Goal: Task Accomplishment & Management: Manage account settings

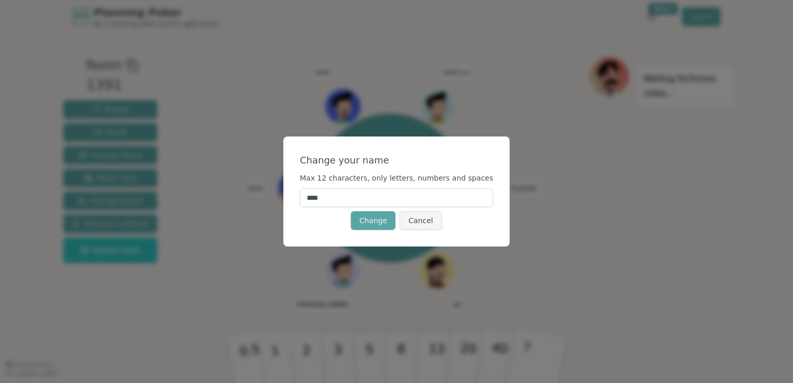
drag, startPoint x: 346, startPoint y: 200, endPoint x: 299, endPoint y: 201, distance: 46.7
click at [299, 201] on div "Change your name Max 12 characters, only letters, numbers and spaces **** Chang…" at bounding box center [396, 191] width 227 height 110
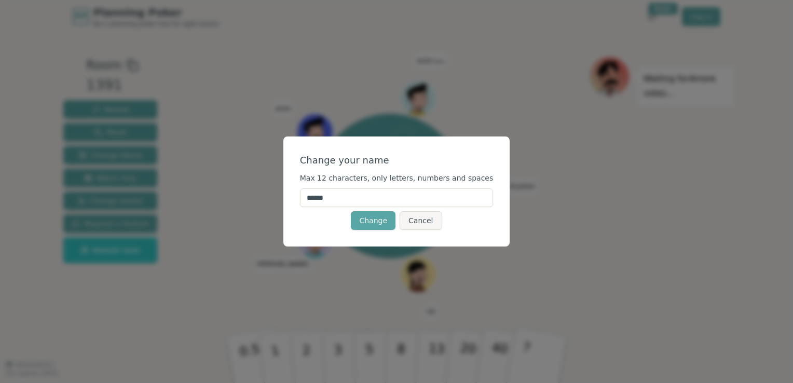
type input "******"
click at [331, 233] on div "Change your name Max 12 characters, only letters, numbers and spaces ****** Cha…" at bounding box center [396, 191] width 227 height 110
click at [372, 225] on button "Change" at bounding box center [373, 220] width 45 height 19
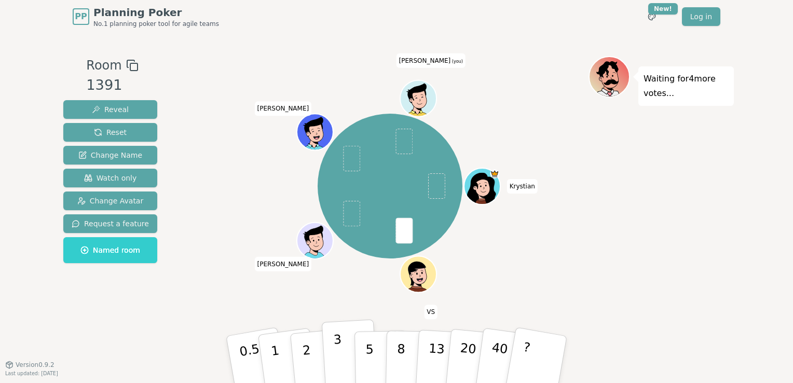
click at [332, 360] on button "3" at bounding box center [350, 359] width 57 height 81
click at [421, 97] on icon at bounding box center [419, 97] width 35 height 5
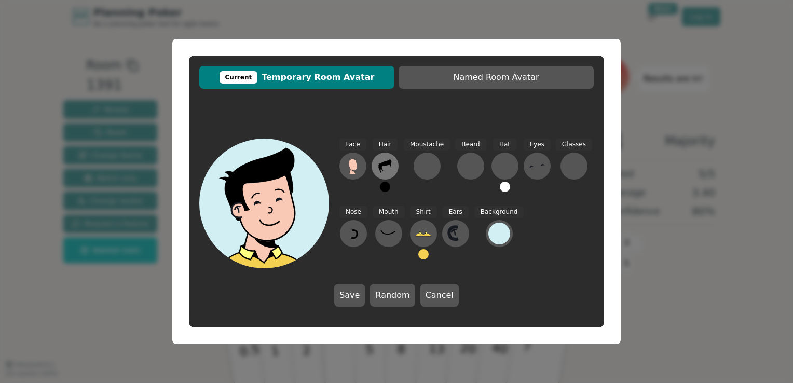
click at [391, 168] on icon at bounding box center [385, 166] width 17 height 17
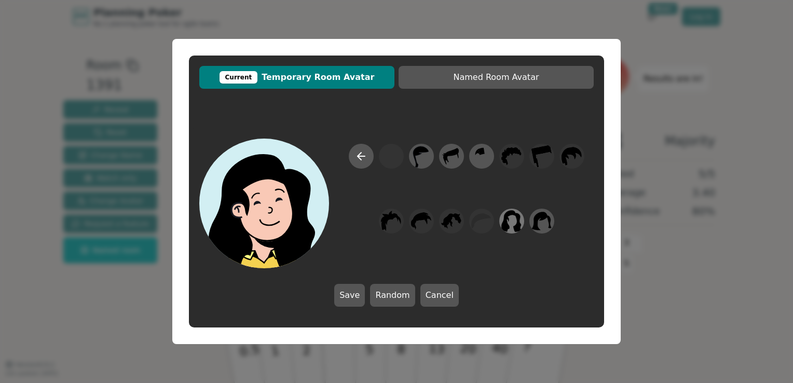
click at [513, 219] on icon at bounding box center [511, 221] width 20 height 23
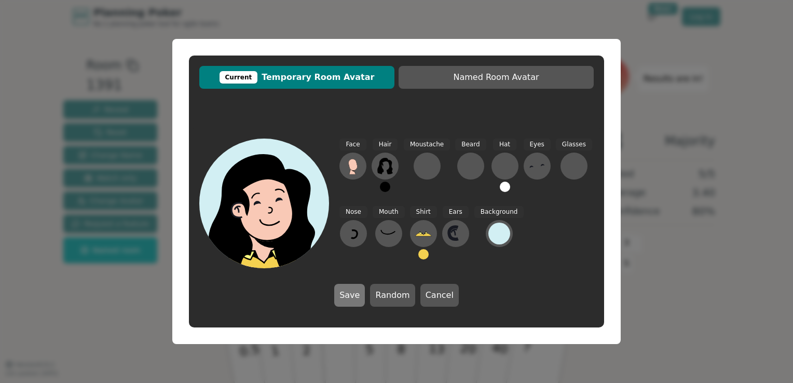
click at [361, 299] on button "Save" at bounding box center [349, 295] width 31 height 23
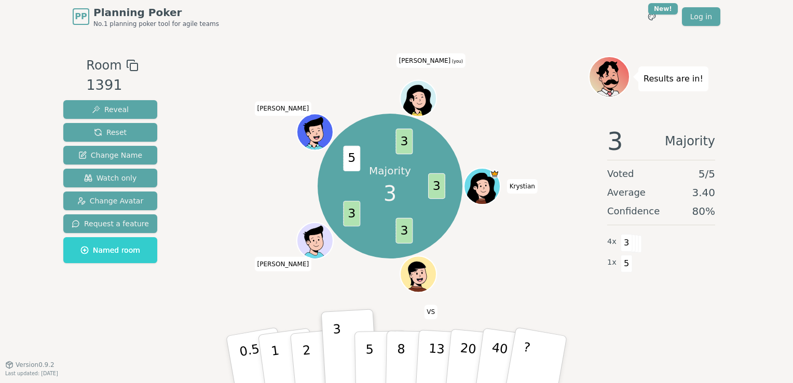
click at [414, 96] on icon at bounding box center [419, 97] width 35 height 5
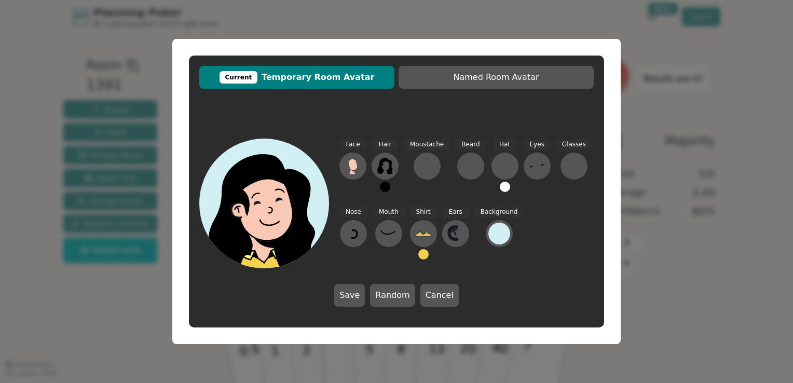
click at [256, 259] on div at bounding box center [268, 245] width 130 height 117
click at [417, 236] on icon at bounding box center [423, 233] width 16 height 3
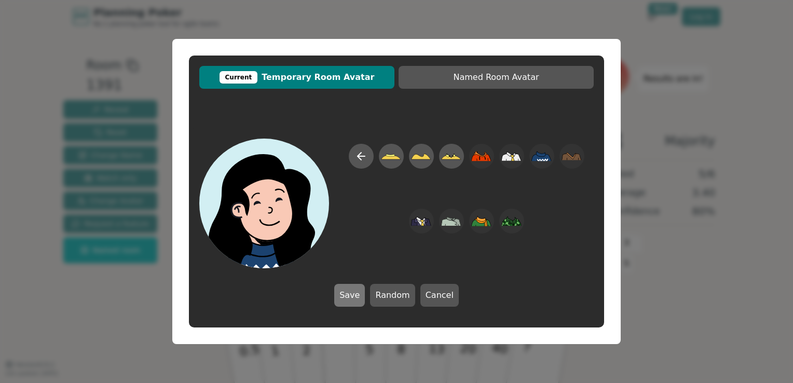
click at [352, 294] on button "Save" at bounding box center [349, 295] width 31 height 23
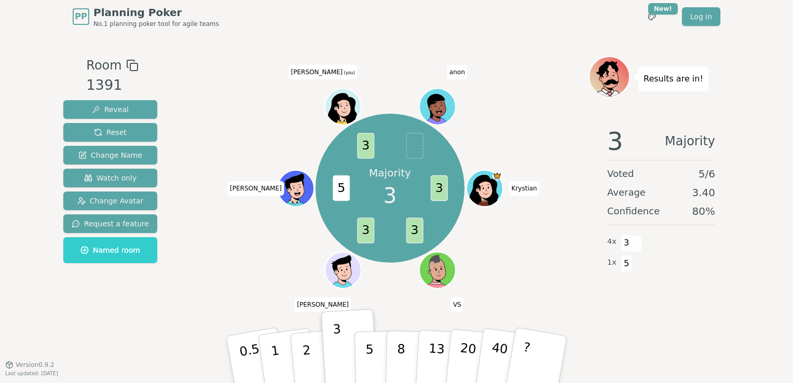
click at [344, 107] on icon at bounding box center [344, 108] width 1 height 2
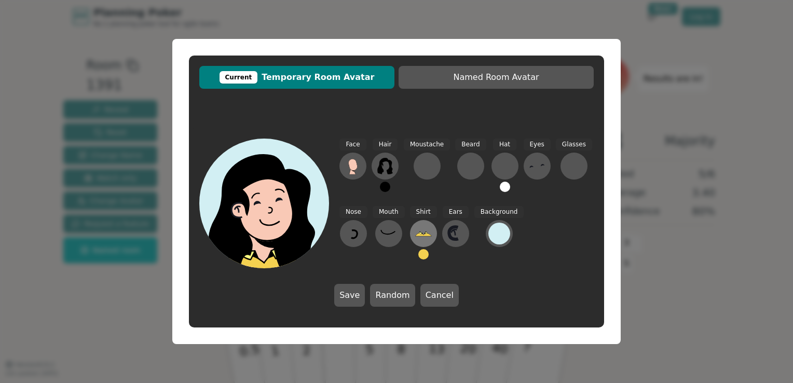
click at [419, 236] on icon at bounding box center [423, 233] width 16 height 3
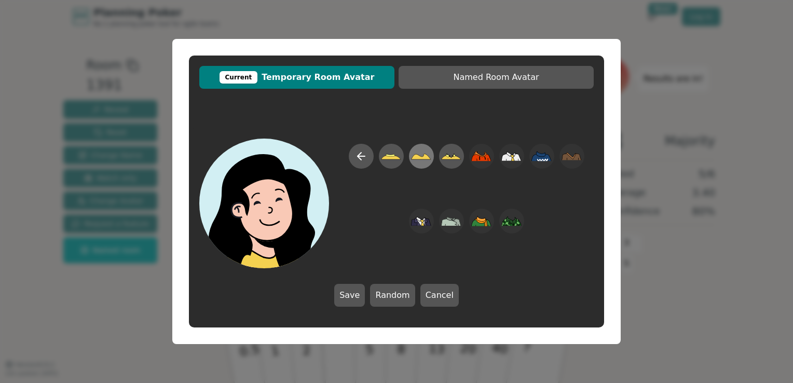
click at [424, 156] on icon at bounding box center [421, 157] width 20 height 6
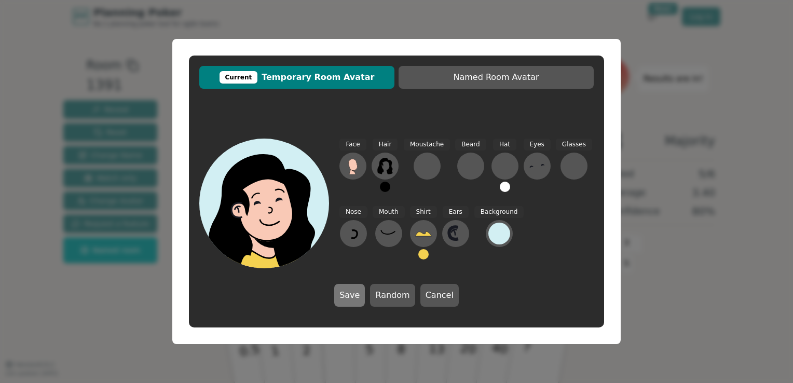
click at [355, 296] on button "Save" at bounding box center [349, 295] width 31 height 23
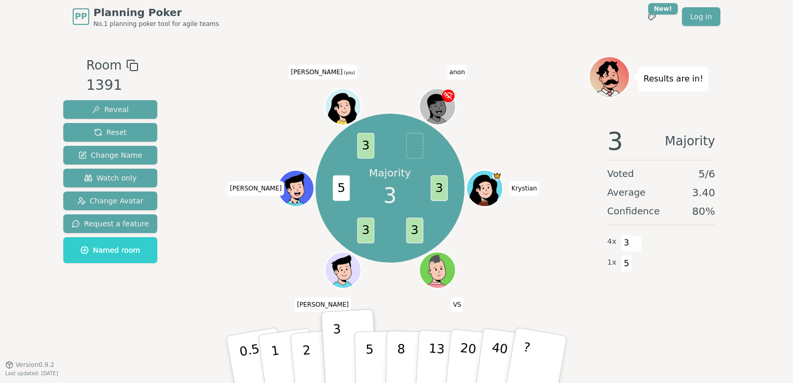
click at [341, 111] on icon at bounding box center [343, 112] width 5 height 2
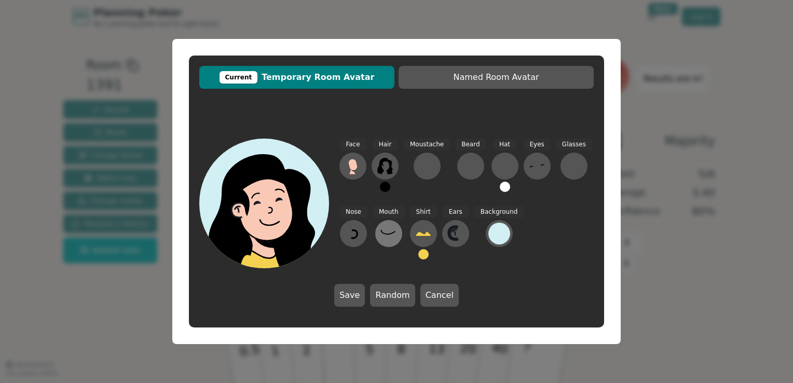
click at [386, 243] on button at bounding box center [388, 233] width 27 height 27
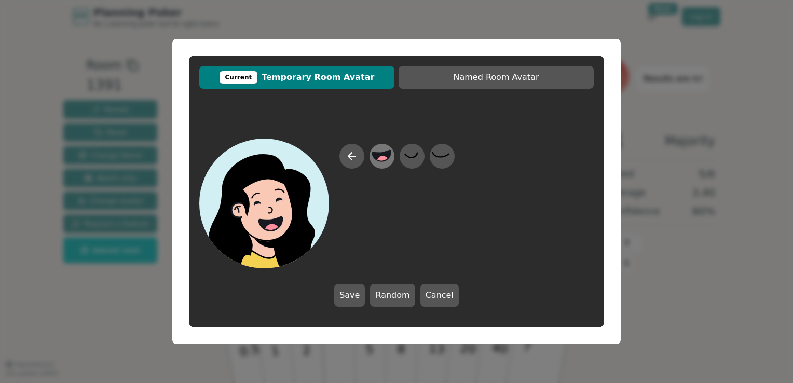
click at [379, 163] on circle at bounding box center [382, 161] width 13 height 13
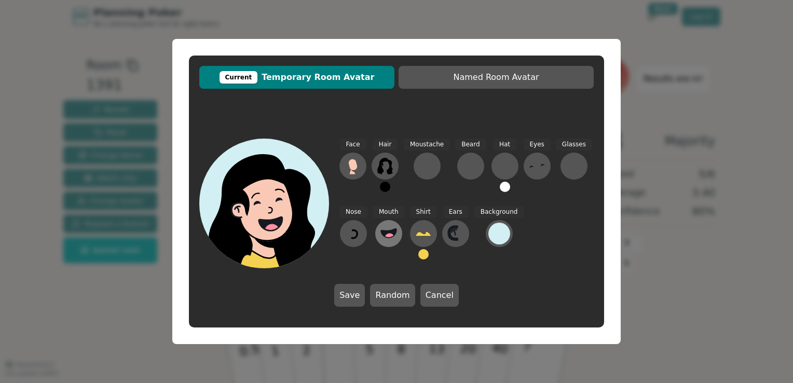
click at [388, 233] on icon at bounding box center [389, 232] width 16 height 9
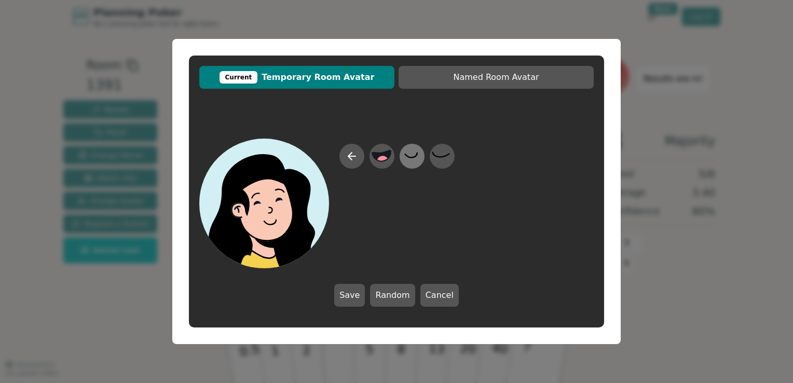
click at [414, 159] on icon at bounding box center [412, 156] width 20 height 23
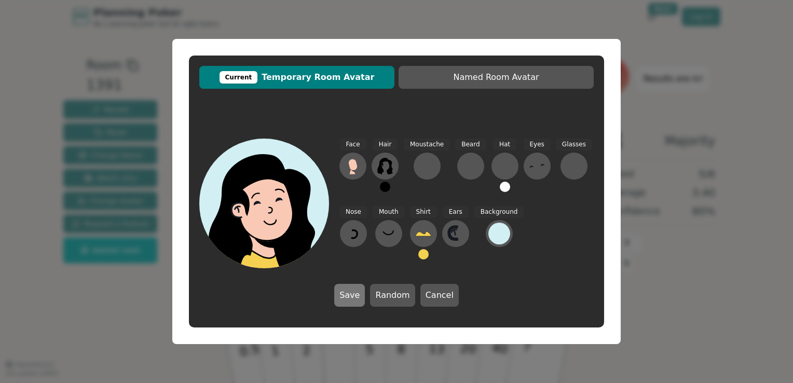
click at [351, 298] on button "Save" at bounding box center [349, 295] width 31 height 23
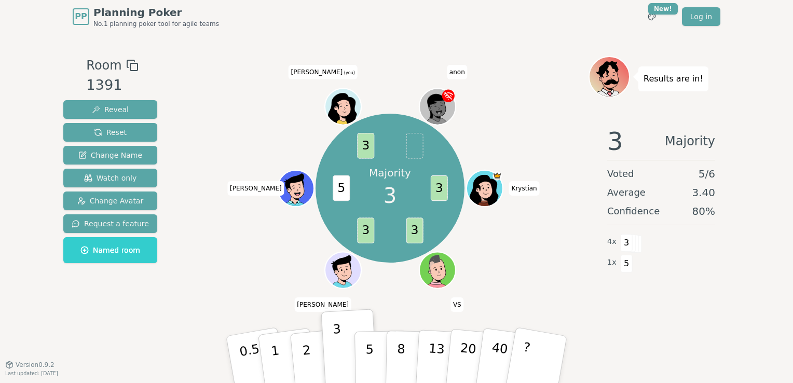
click at [348, 107] on icon at bounding box center [343, 106] width 35 height 5
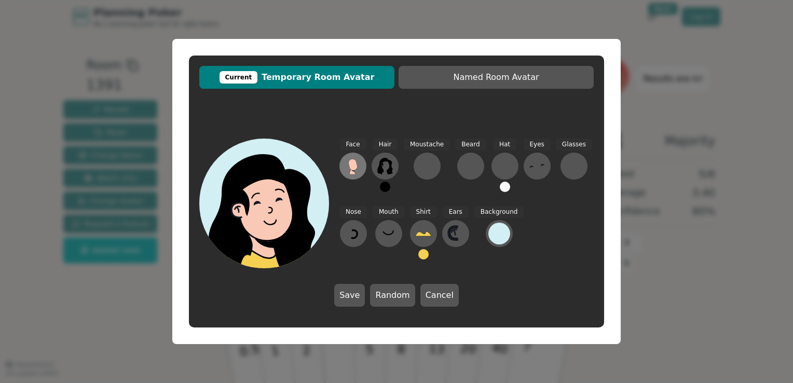
click at [357, 166] on icon at bounding box center [352, 164] width 9 height 11
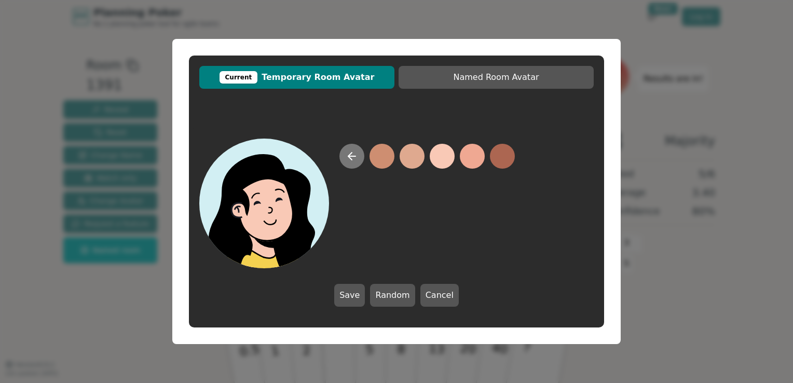
click at [355, 158] on icon at bounding box center [352, 156] width 12 height 12
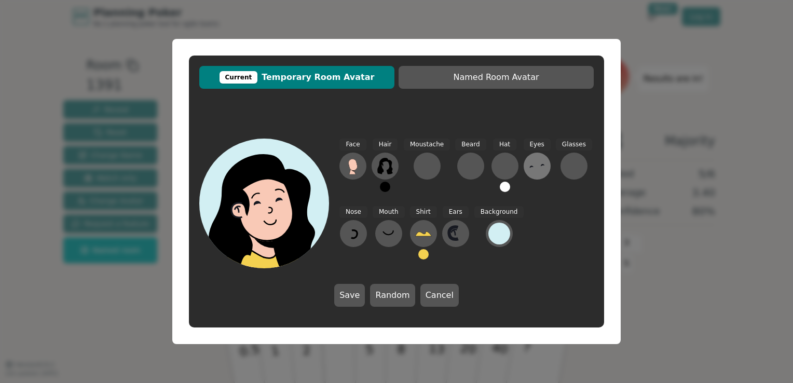
click at [532, 168] on icon at bounding box center [537, 166] width 17 height 17
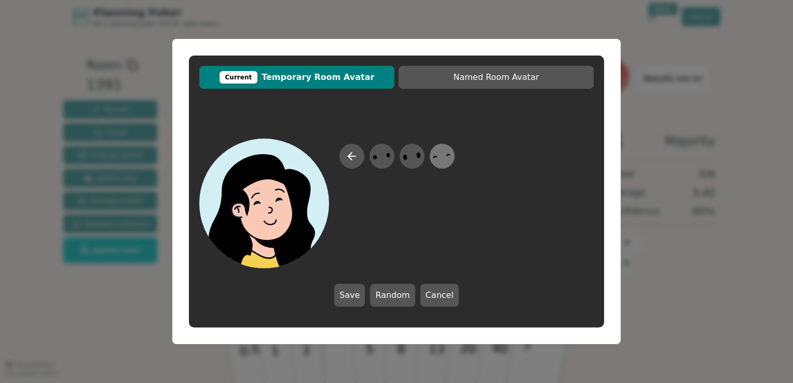
click at [434, 158] on icon at bounding box center [435, 157] width 5 height 3
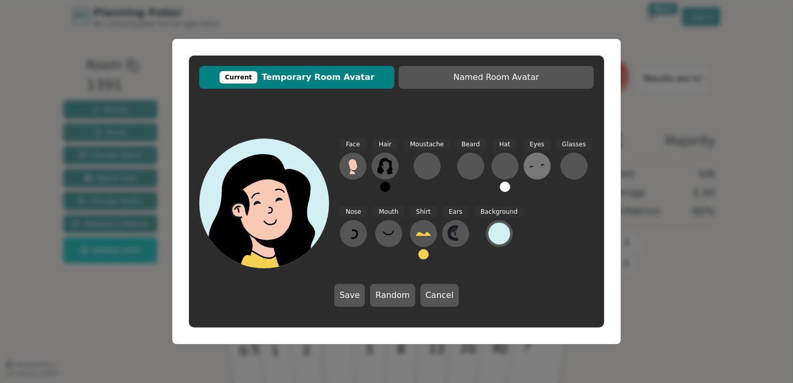
click at [540, 171] on button at bounding box center [537, 166] width 27 height 27
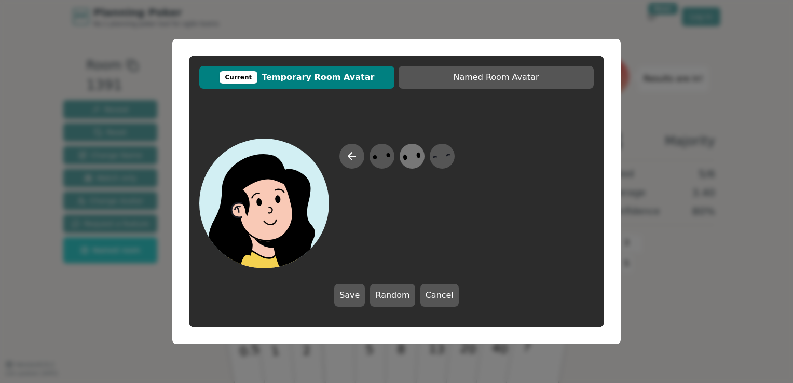
click at [412, 161] on icon at bounding box center [412, 156] width 20 height 23
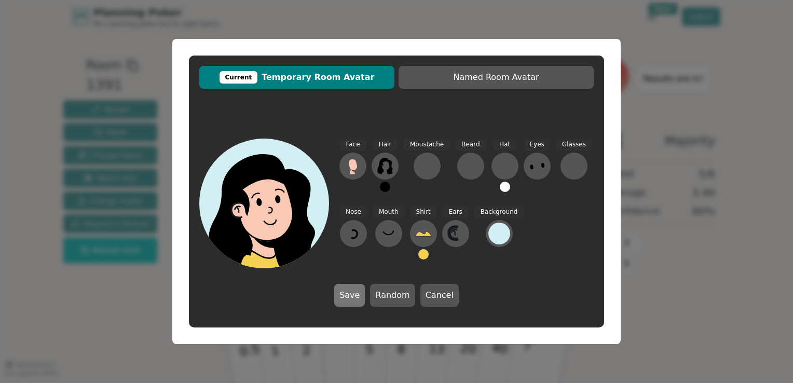
click at [352, 301] on button "Save" at bounding box center [349, 295] width 31 height 23
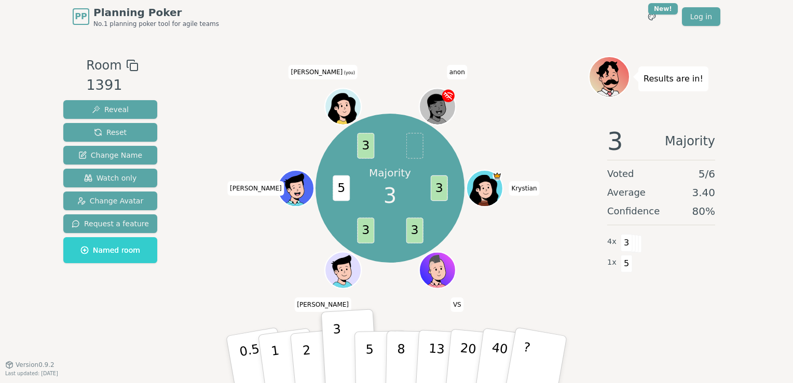
click at [344, 106] on div at bounding box center [343, 118] width 35 height 32
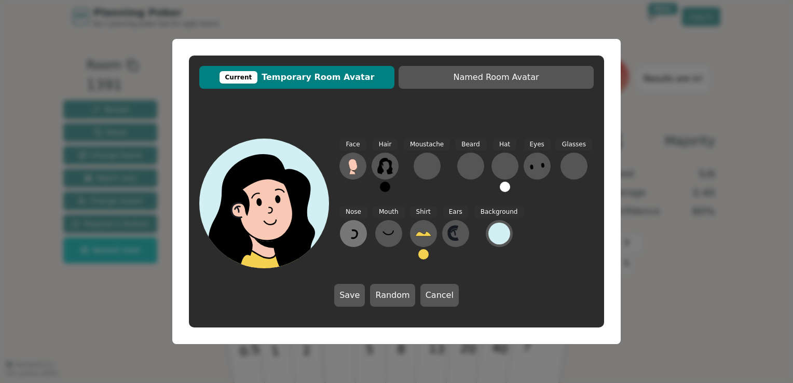
click at [355, 241] on icon at bounding box center [353, 233] width 17 height 17
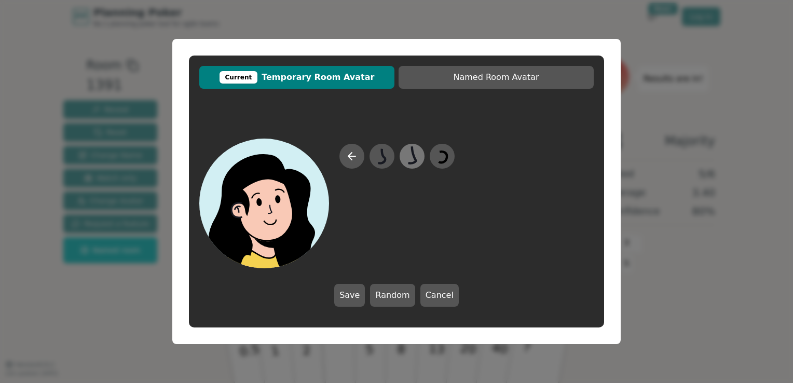
click at [403, 158] on icon at bounding box center [412, 156] width 20 height 23
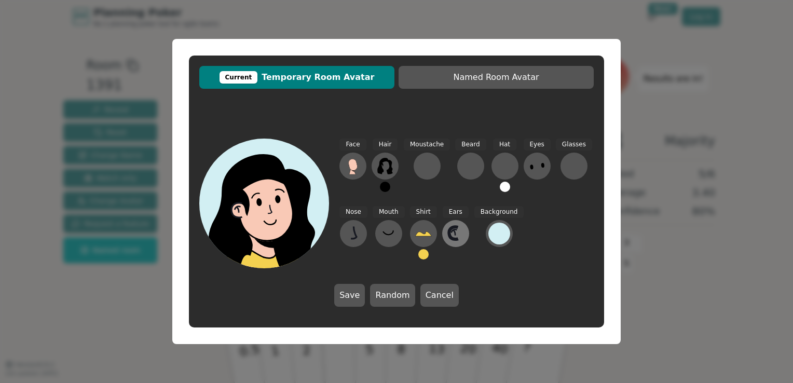
click at [449, 236] on icon at bounding box center [455, 233] width 17 height 17
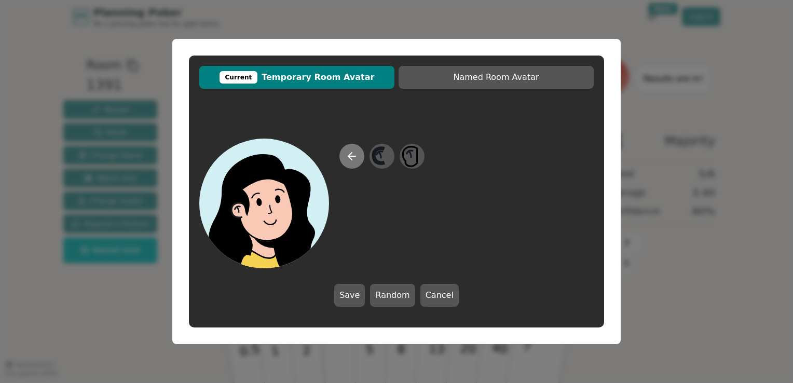
click at [353, 159] on icon at bounding box center [352, 156] width 12 height 12
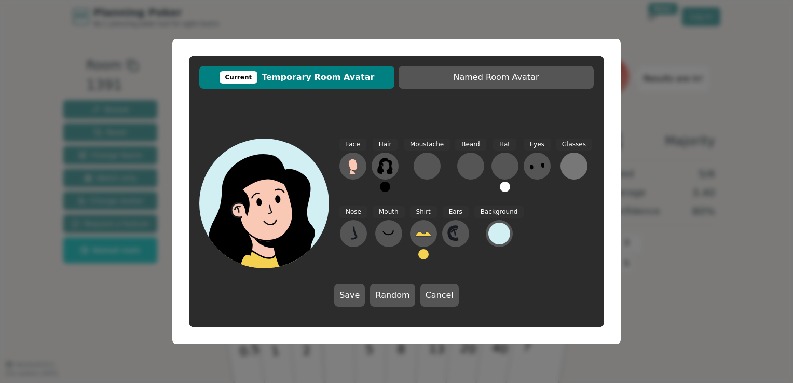
click at [566, 168] on div at bounding box center [574, 166] width 17 height 17
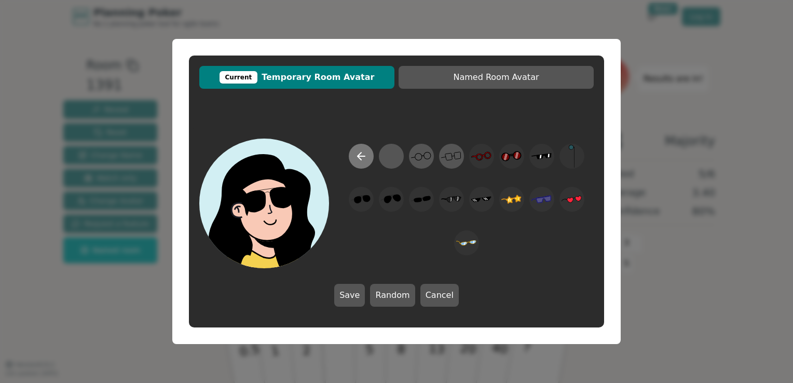
click at [365, 156] on icon at bounding box center [361, 156] width 7 height 0
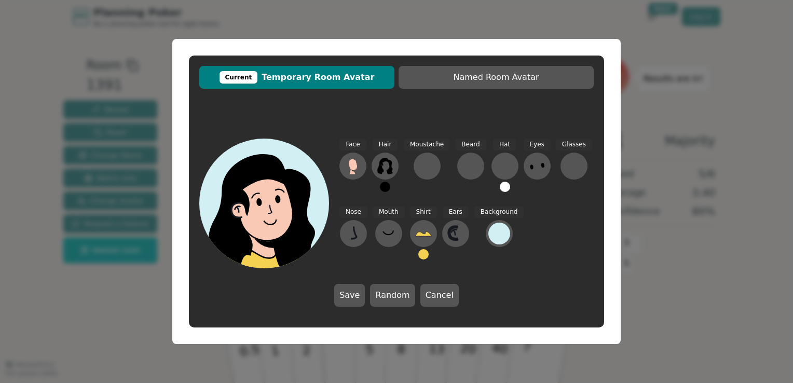
click at [354, 299] on button "Save" at bounding box center [349, 295] width 31 height 23
